Goal: Task Accomplishment & Management: Complete application form

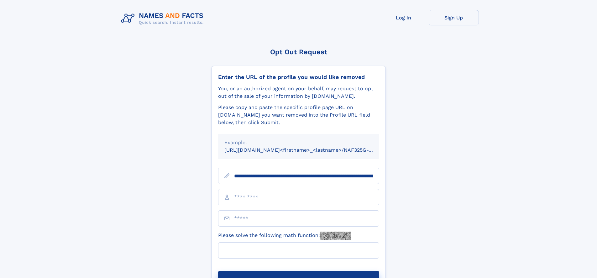
scroll to position [0, 65]
type input "**********"
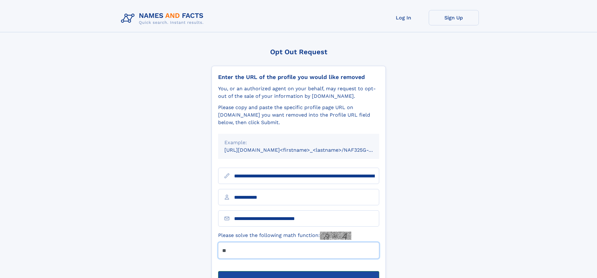
type input "**"
click at [298, 271] on button "Submit Opt Out Request" at bounding box center [298, 281] width 161 height 20
